Goal: Entertainment & Leisure: Consume media (video, audio)

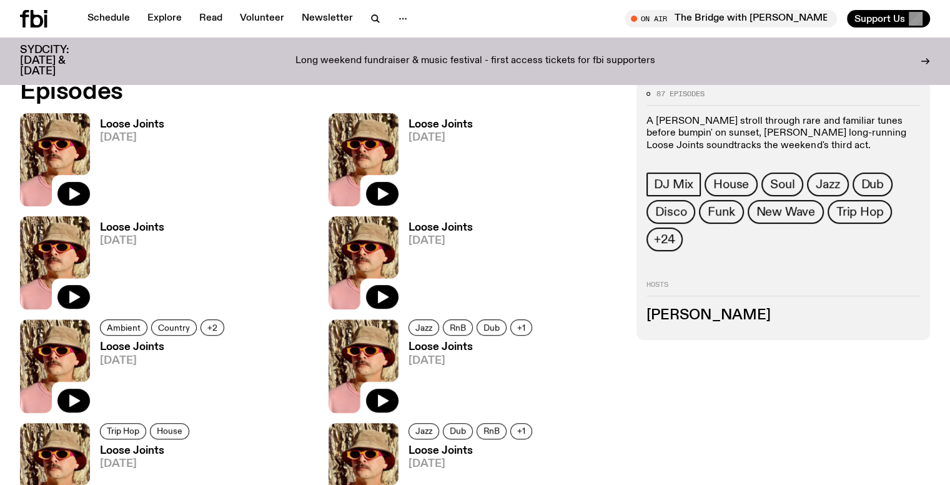
scroll to position [552, 0]
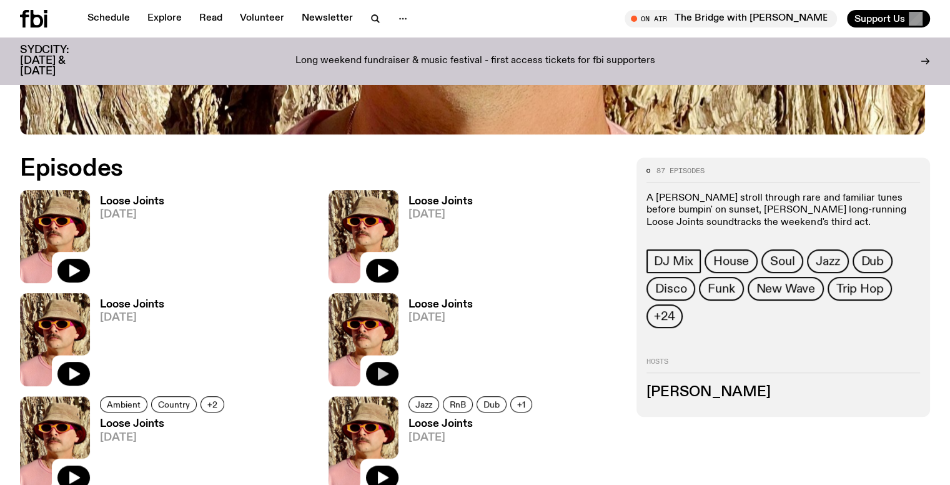
click at [375, 367] on icon "button" at bounding box center [382, 373] width 15 height 15
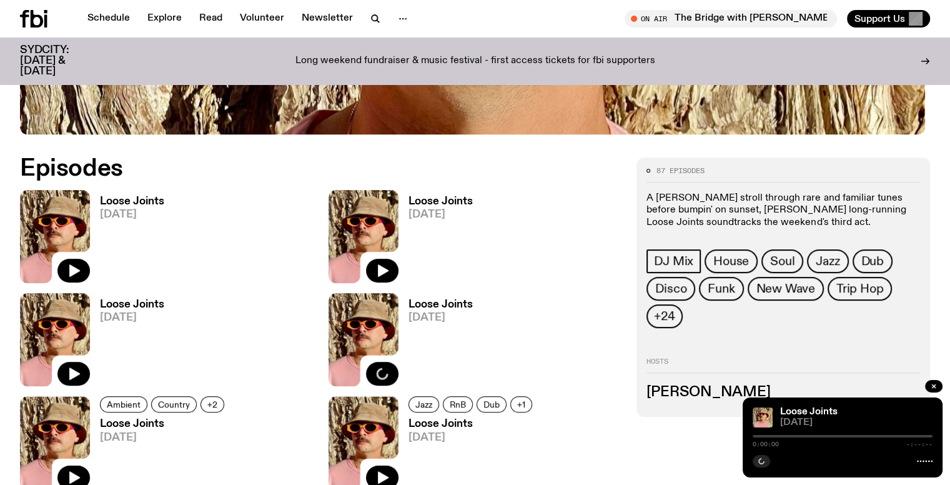
click at [829, 435] on div at bounding box center [842, 436] width 180 height 2
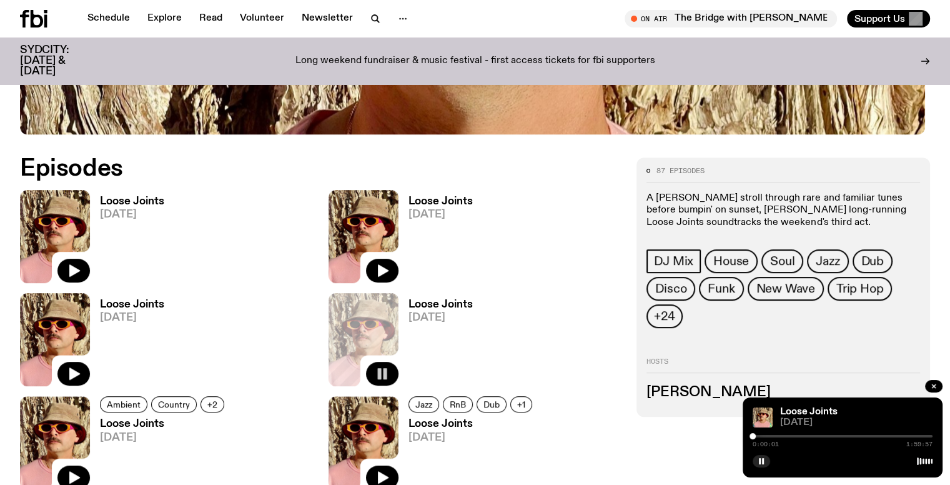
click at [829, 435] on div at bounding box center [842, 436] width 180 height 2
click at [836, 435] on div at bounding box center [842, 436] width 180 height 2
click at [834, 437] on div at bounding box center [834, 436] width 6 height 6
click at [829, 433] on div "0:54:22 1:59:57" at bounding box center [842, 439] width 180 height 15
click at [832, 437] on div at bounding box center [834, 436] width 6 height 6
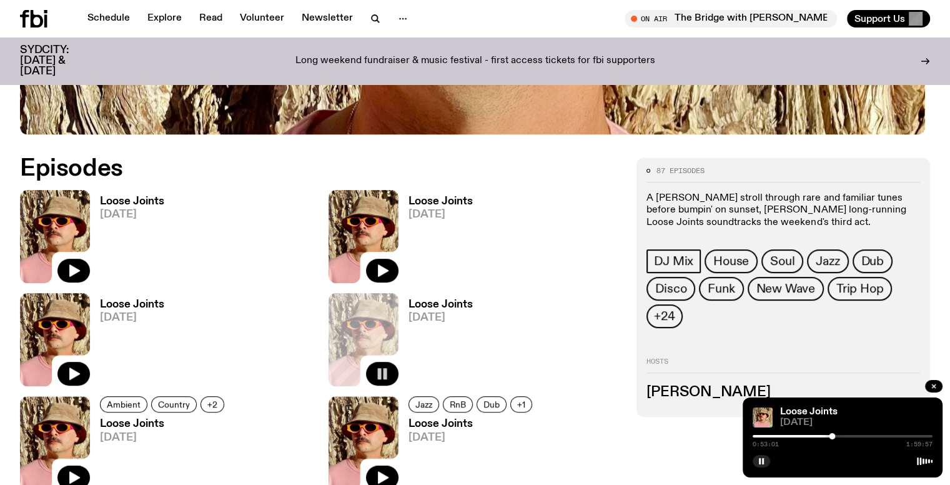
click at [831, 435] on div at bounding box center [832, 436] width 6 height 6
click at [829, 435] on div at bounding box center [829, 436] width 6 height 6
click at [834, 435] on div at bounding box center [842, 436] width 180 height 2
click at [837, 435] on div at bounding box center [834, 436] width 6 height 6
click at [836, 435] on div at bounding box center [837, 436] width 6 height 6
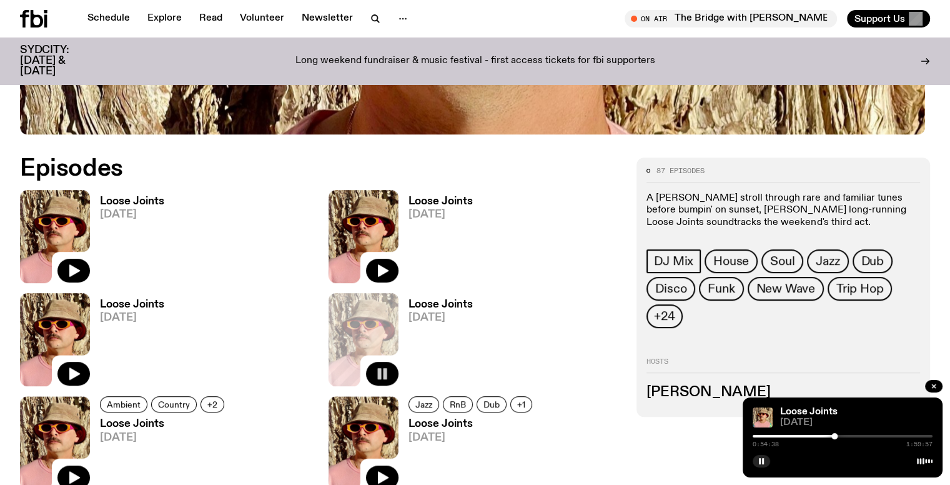
click at [834, 435] on div at bounding box center [834, 436] width 6 height 6
click at [857, 435] on div at bounding box center [842, 436] width 180 height 2
click at [856, 435] on div at bounding box center [855, 436] width 6 height 6
